Goal: Task Accomplishment & Management: Manage account settings

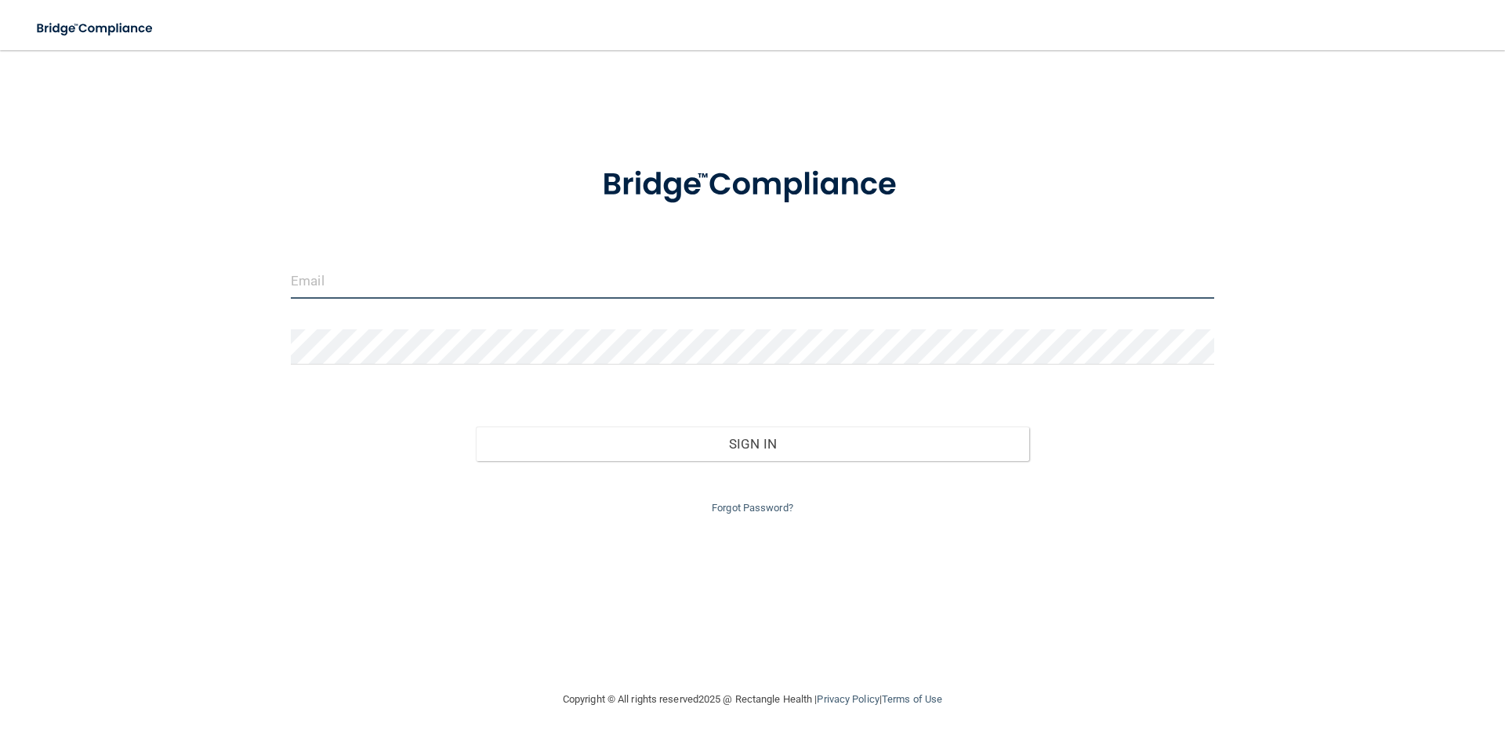
click at [363, 288] on input "email" at bounding box center [753, 280] width 924 height 35
type input "[EMAIL_ADDRESS][DOMAIN_NAME]"
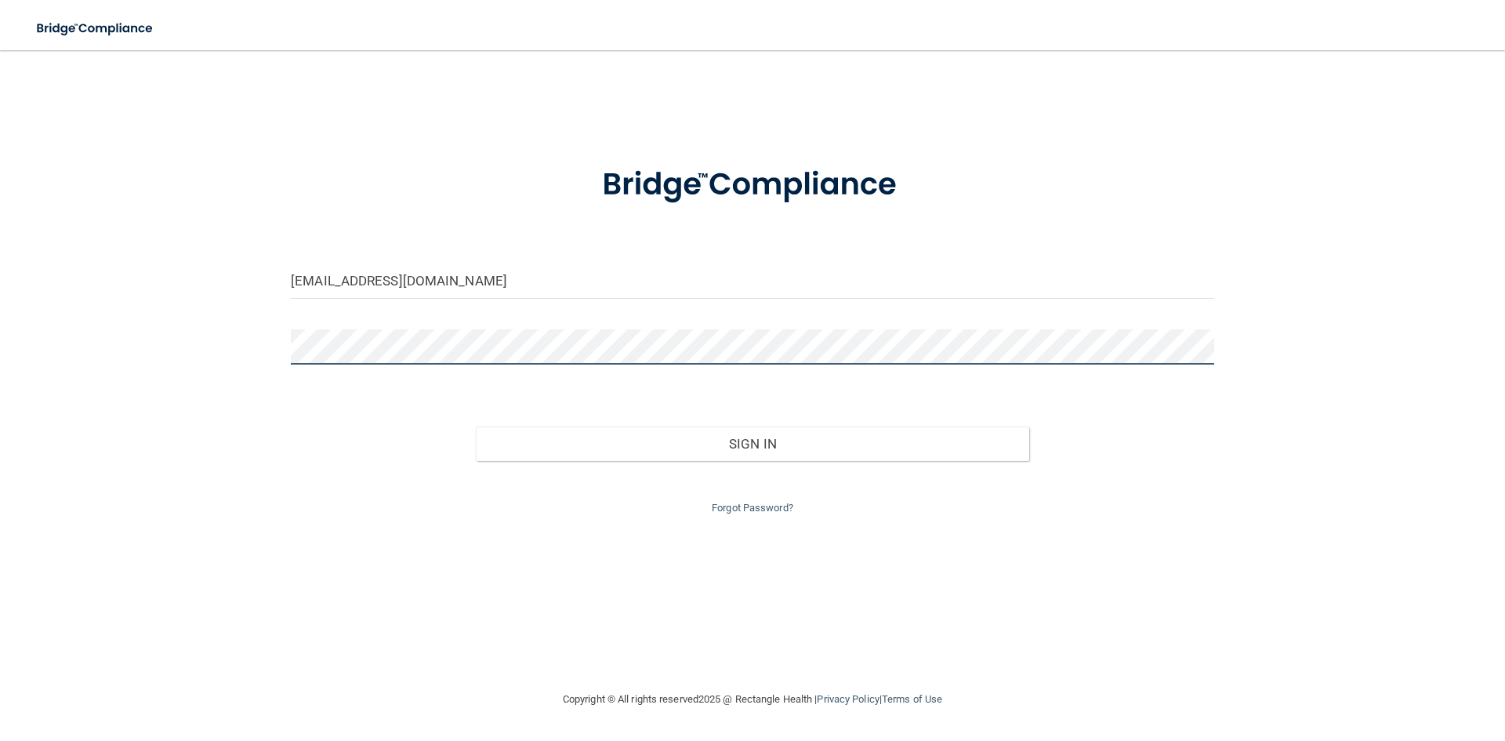
click at [476, 427] on button "Sign In" at bounding box center [753, 444] width 554 height 34
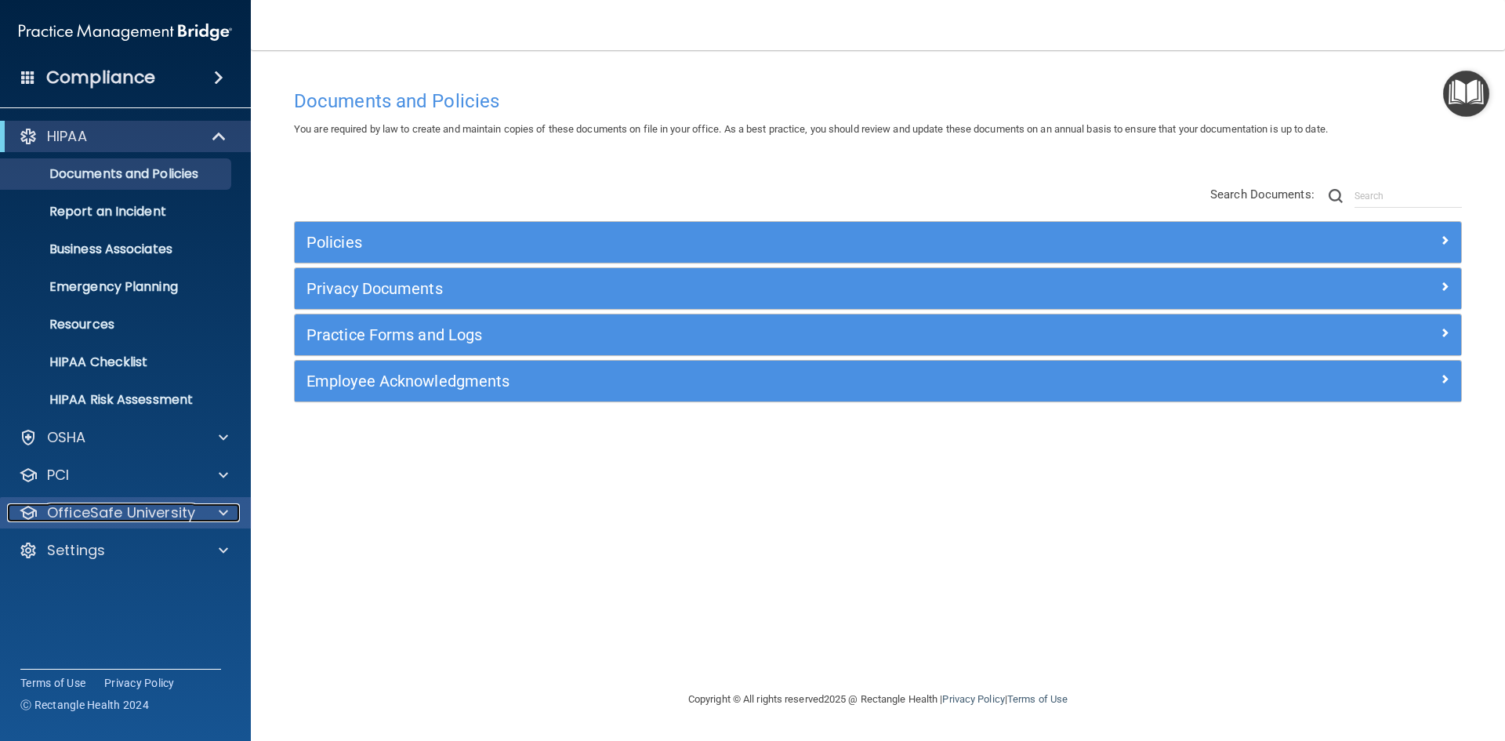
click at [110, 514] on p "OfficeSafe University" at bounding box center [121, 512] width 148 height 19
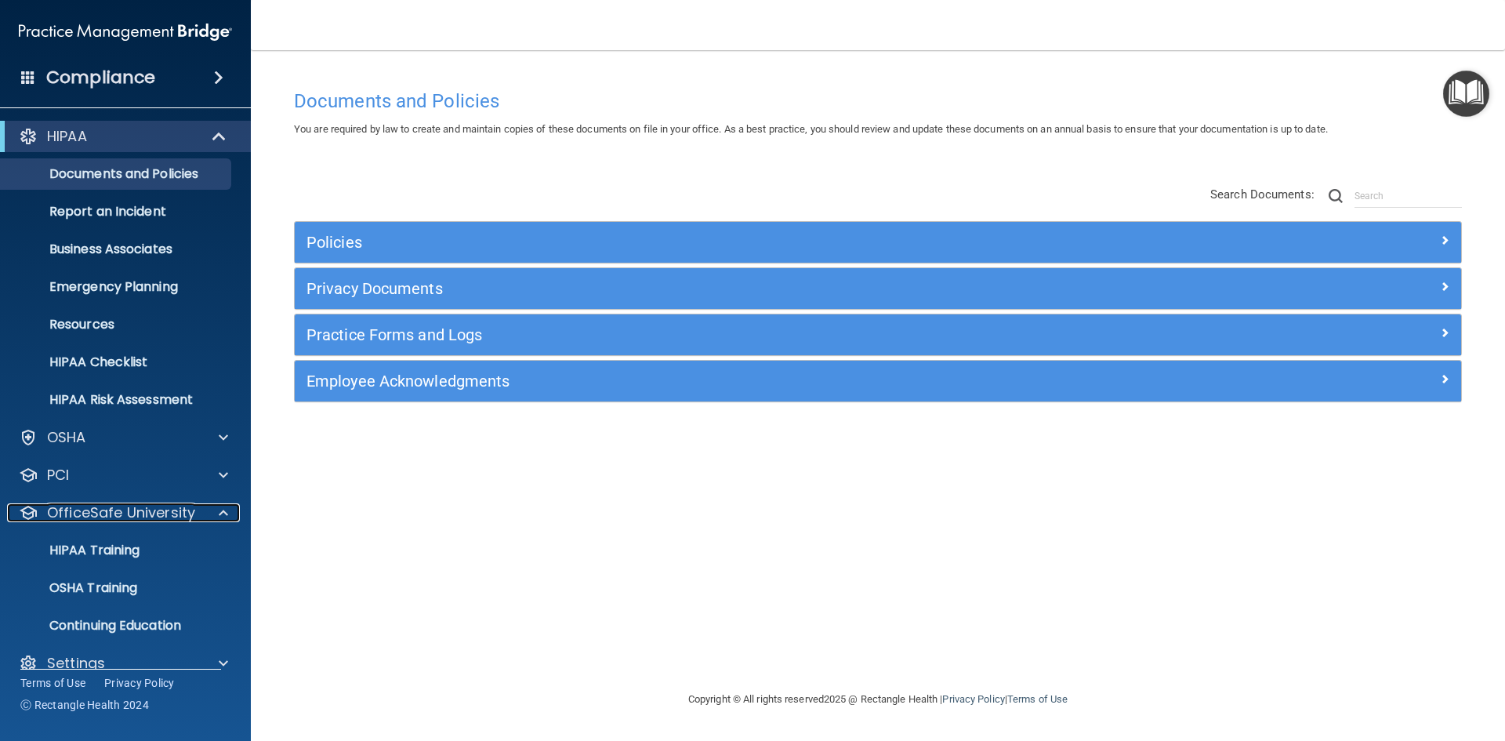
scroll to position [23, 0]
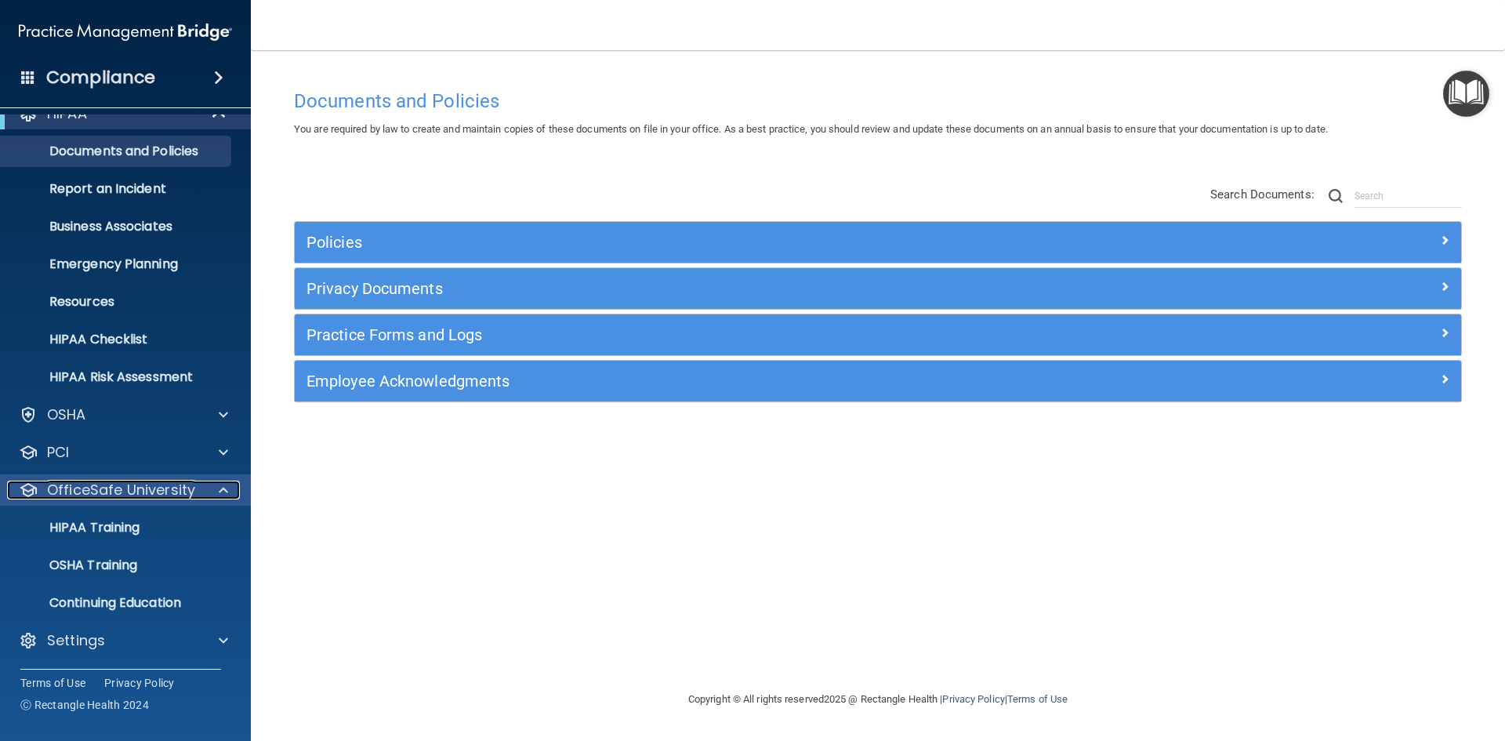
click at [122, 488] on p "OfficeSafe University" at bounding box center [121, 490] width 148 height 19
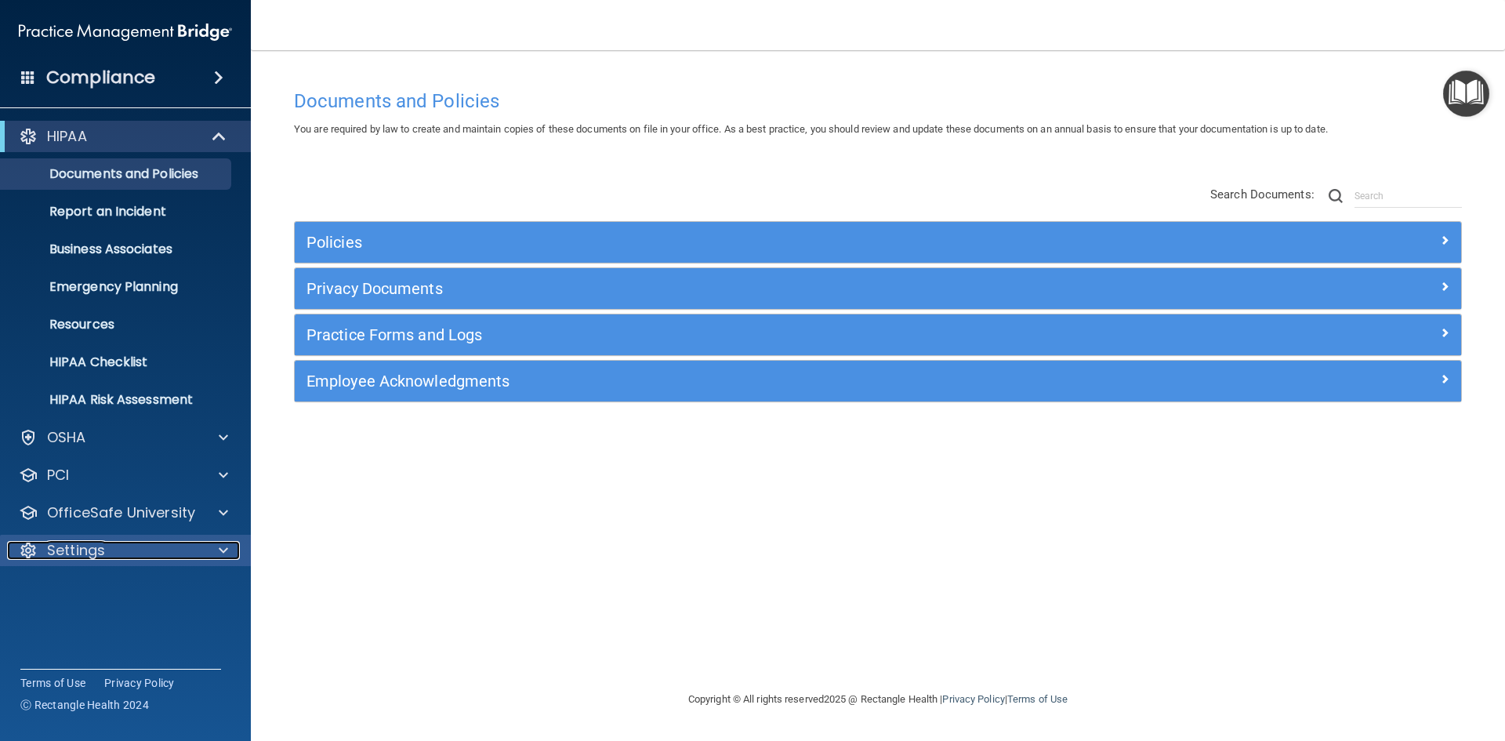
click at [96, 545] on p "Settings" at bounding box center [76, 550] width 58 height 19
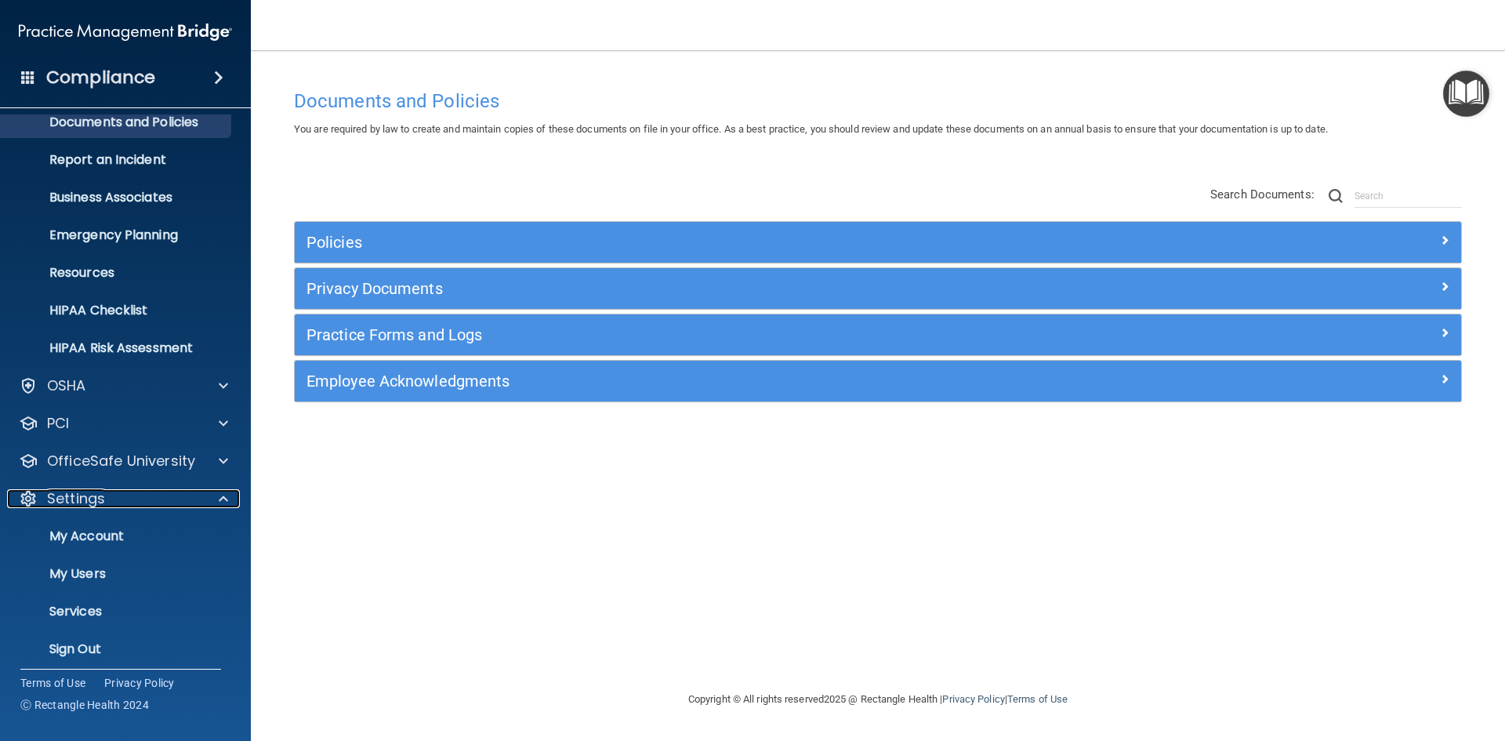
scroll to position [60, 0]
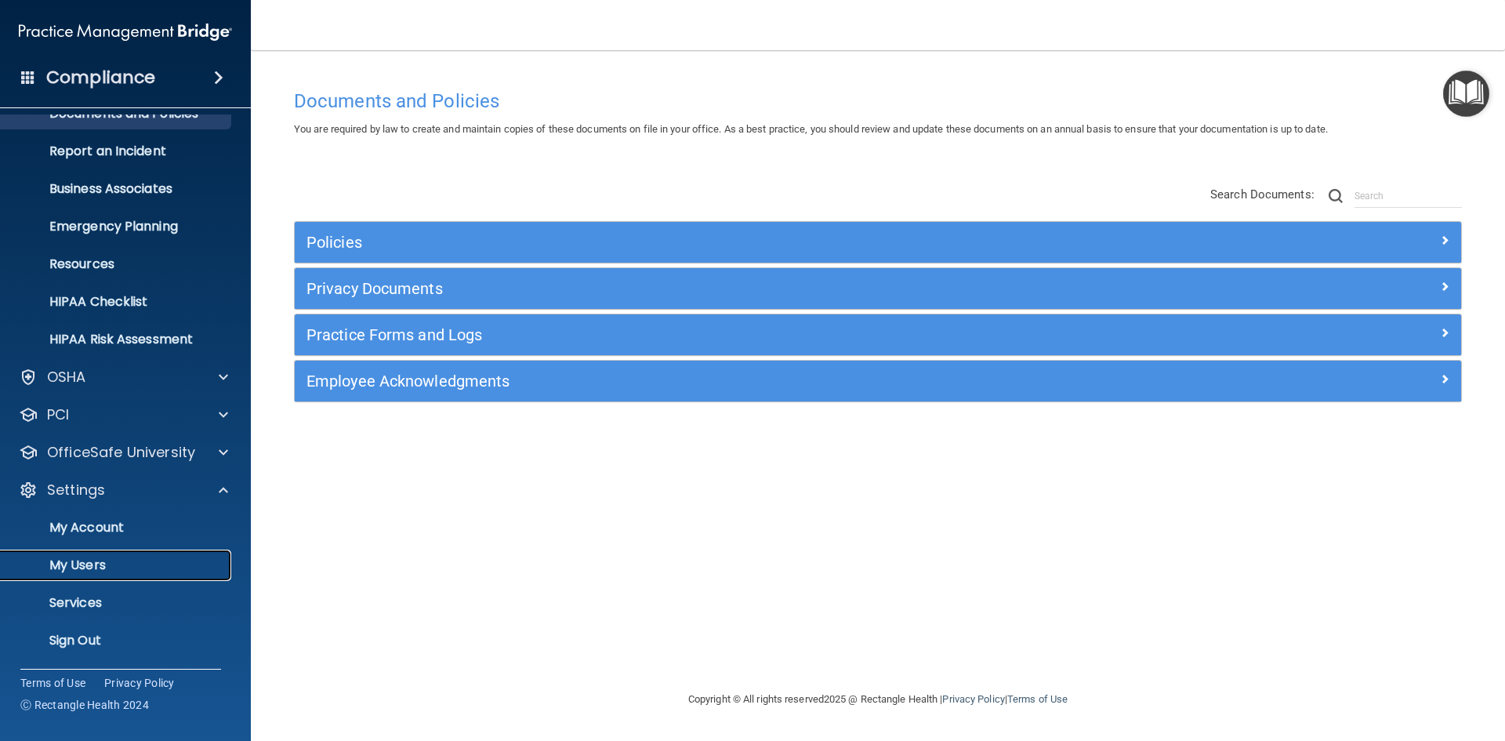
click at [94, 566] on p "My Users" at bounding box center [117, 565] width 214 height 16
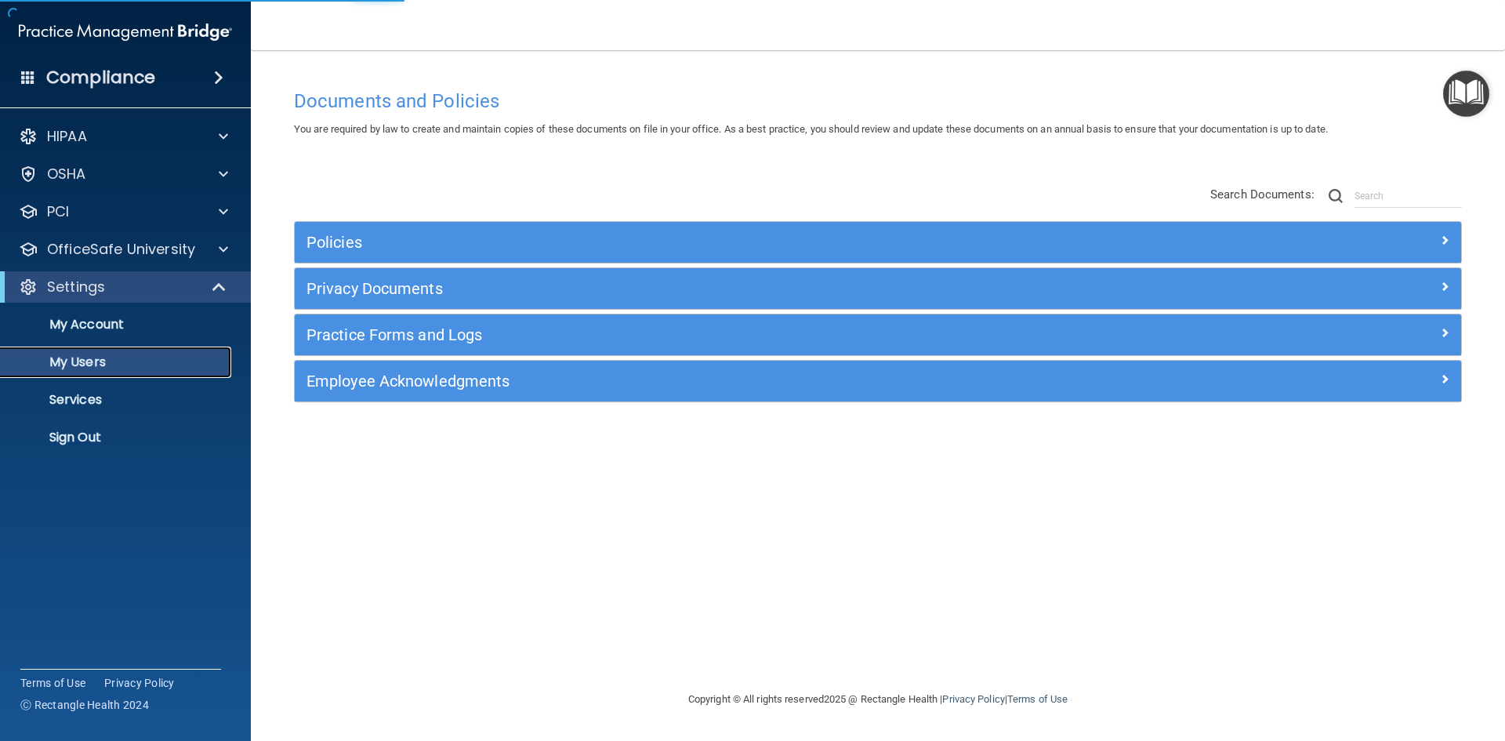
select select "20"
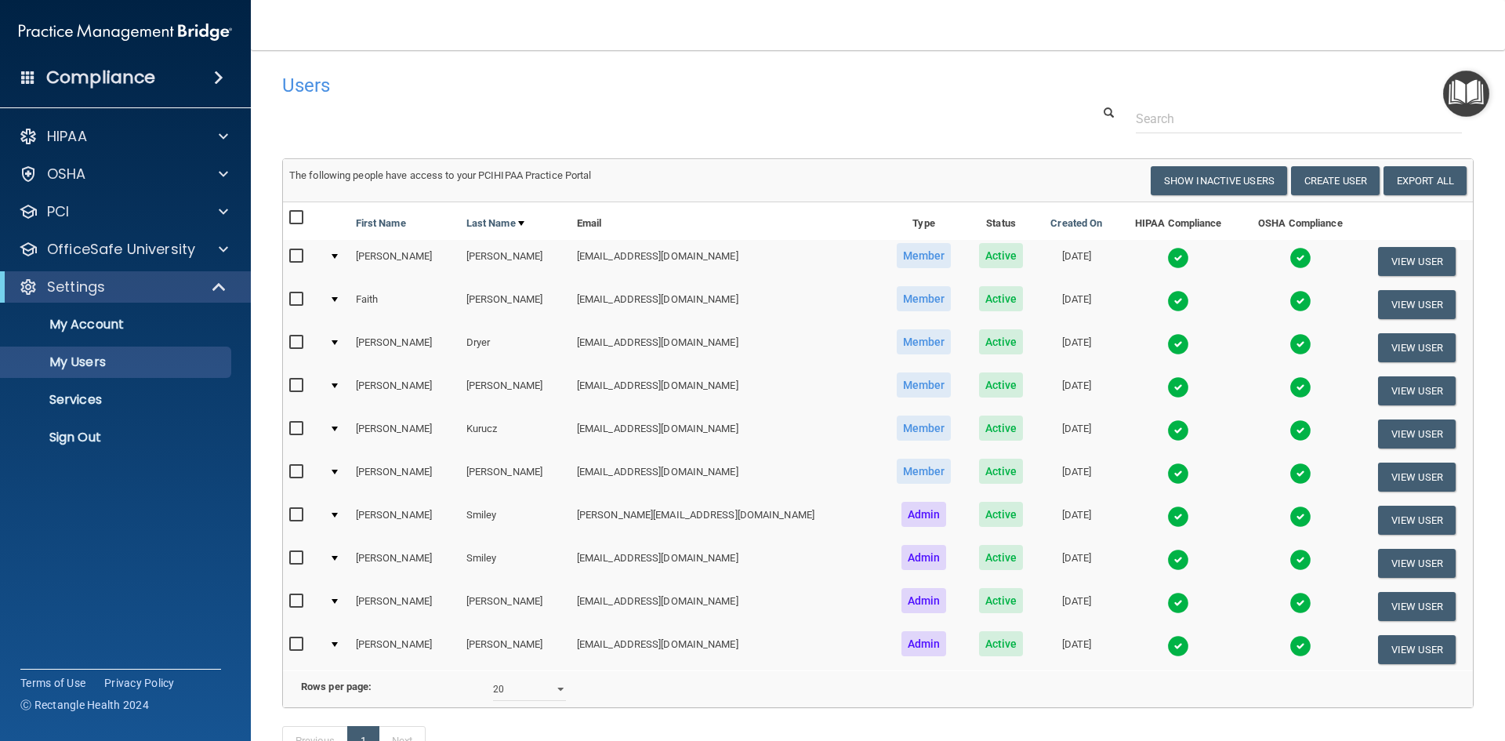
click at [339, 249] on td at bounding box center [336, 261] width 27 height 43
